Goal: Check status: Check status

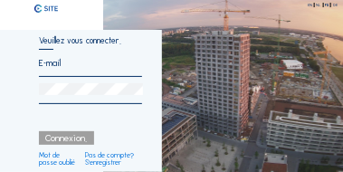
type input "[EMAIL_ADDRESS][DOMAIN_NAME]"
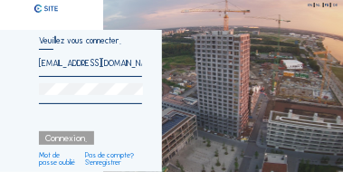
click at [67, 138] on div "Connexion." at bounding box center [66, 138] width 55 height 14
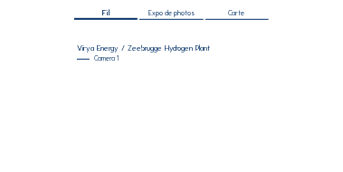
scroll to position [127, 0]
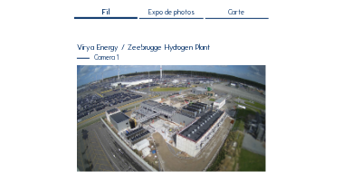
click at [168, 117] on img at bounding box center [172, 118] width 190 height 107
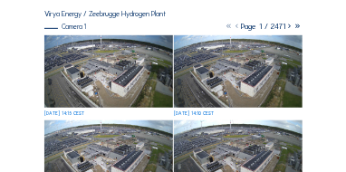
scroll to position [109, 0]
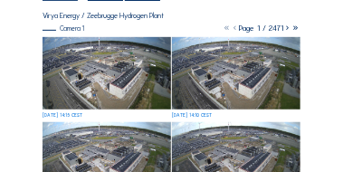
click at [110, 73] on img at bounding box center [107, 72] width 128 height 71
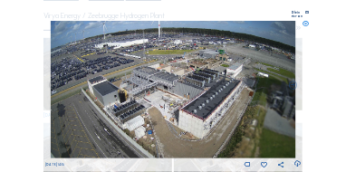
click at [292, 14] on div "Plein écran" at bounding box center [297, 14] width 11 height 6
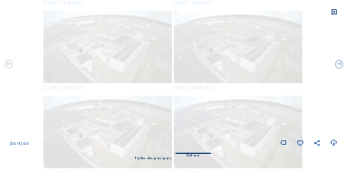
scroll to position [0, 0]
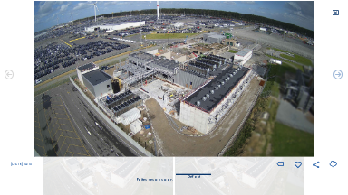
click at [334, 13] on icon at bounding box center [334, 12] width 7 height 7
